Goal: Task Accomplishment & Management: Manage account settings

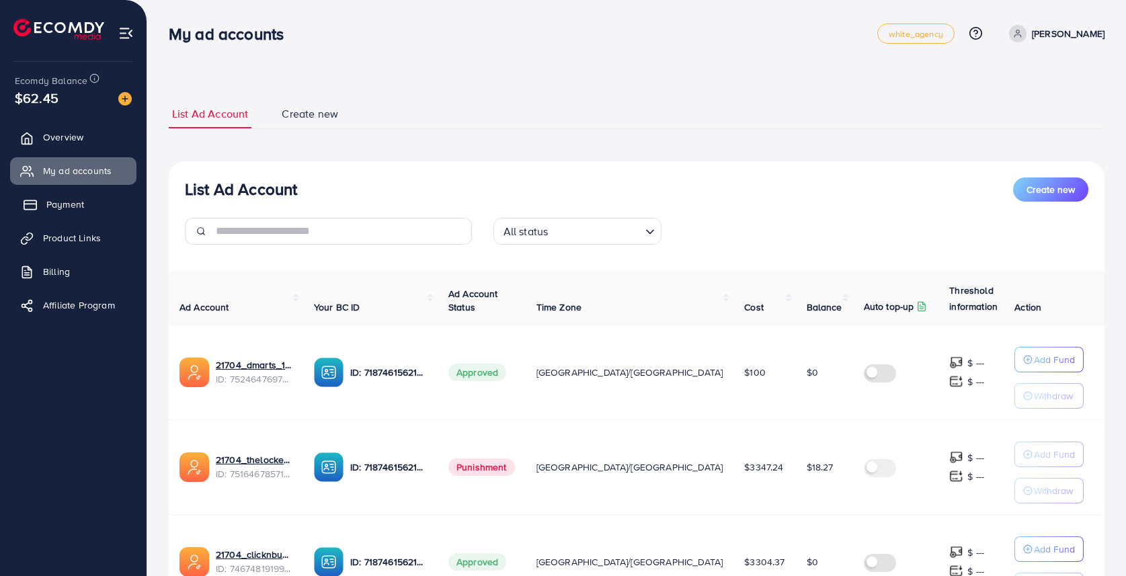
click at [43, 206] on link "Payment" at bounding box center [73, 204] width 126 height 27
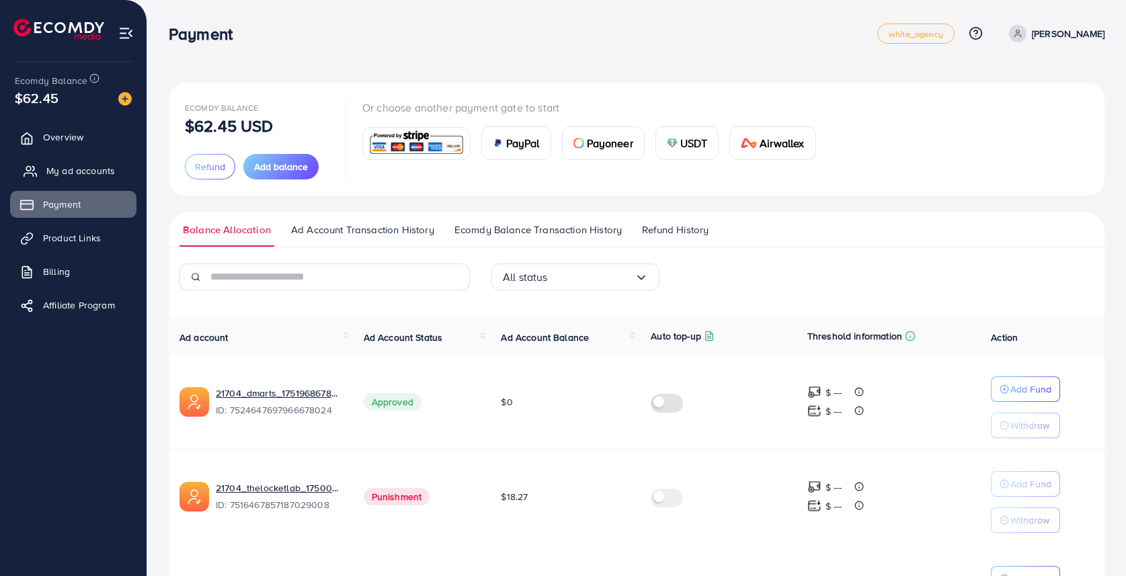
click at [63, 181] on link "My ad accounts" at bounding box center [73, 170] width 126 height 27
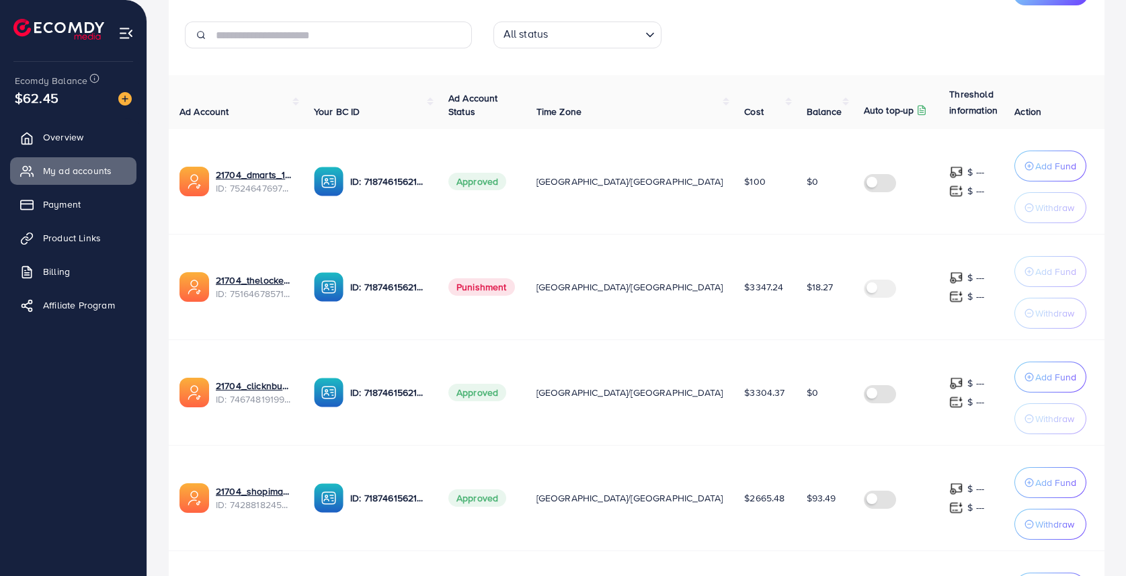
scroll to position [186, 0]
